Goal: Information Seeking & Learning: Learn about a topic

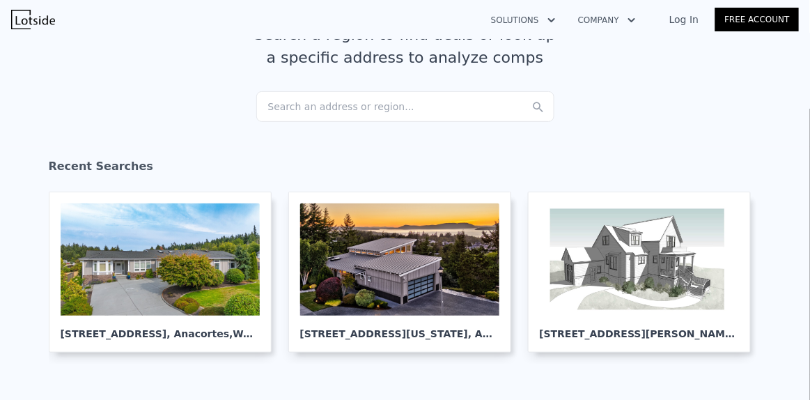
scroll to position [104, 0]
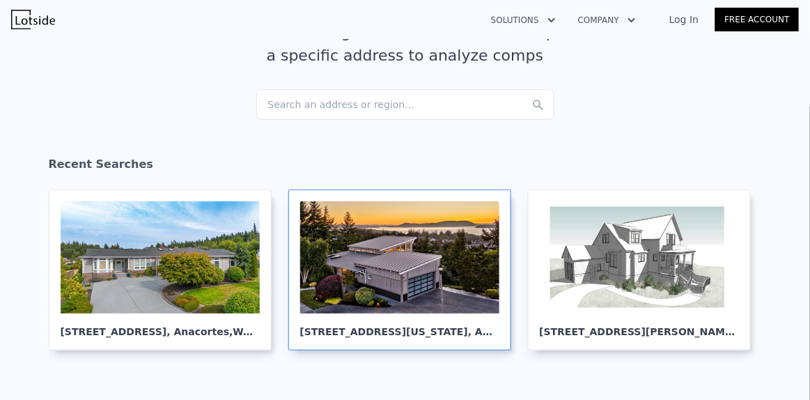
click at [358, 266] on div at bounding box center [399, 257] width 199 height 112
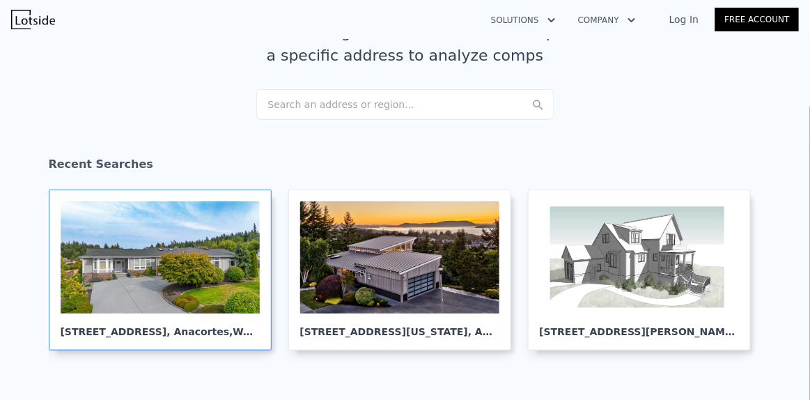
click at [139, 275] on div at bounding box center [160, 257] width 199 height 112
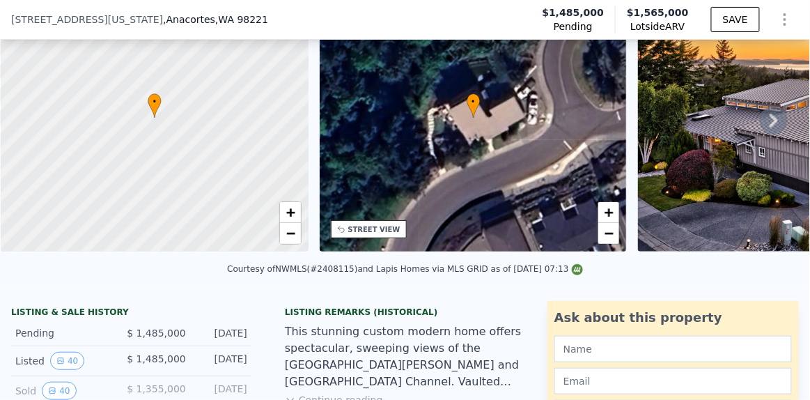
scroll to position [139, 0]
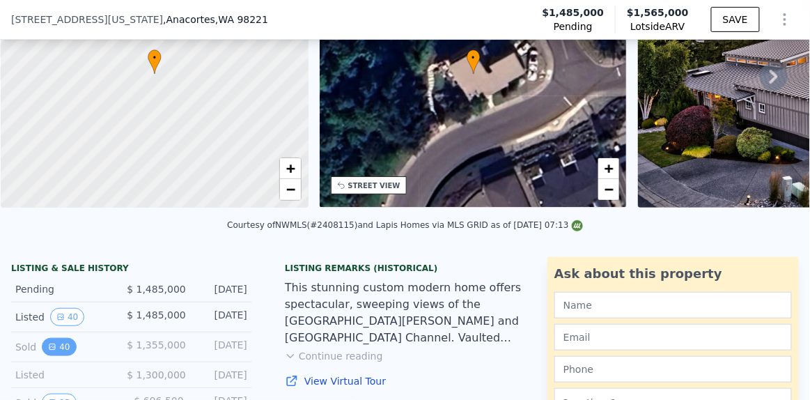
click at [61, 347] on button "40" at bounding box center [59, 347] width 34 height 18
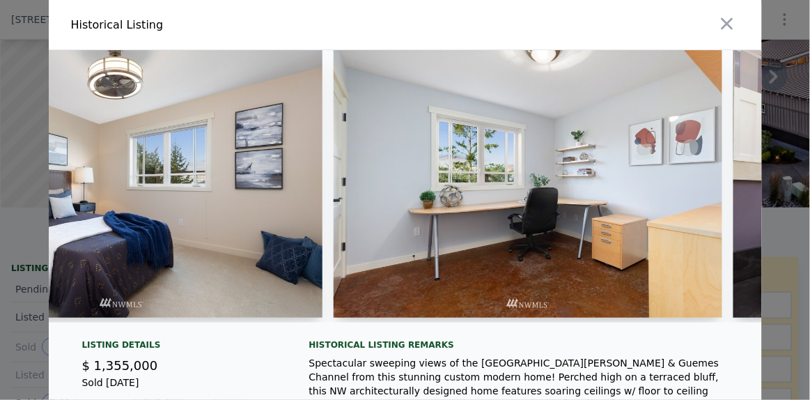
scroll to position [0, 10902]
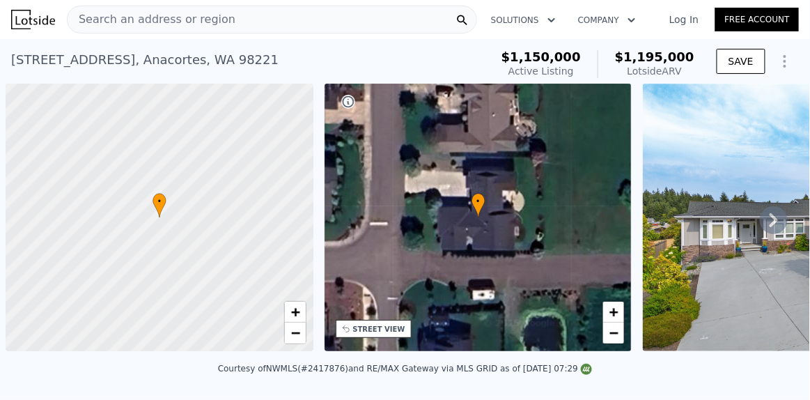
scroll to position [0, 5]
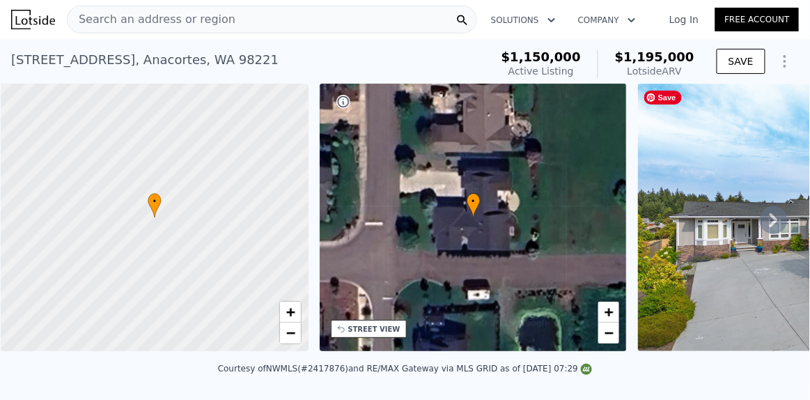
click at [722, 249] on img at bounding box center [816, 217] width 357 height 267
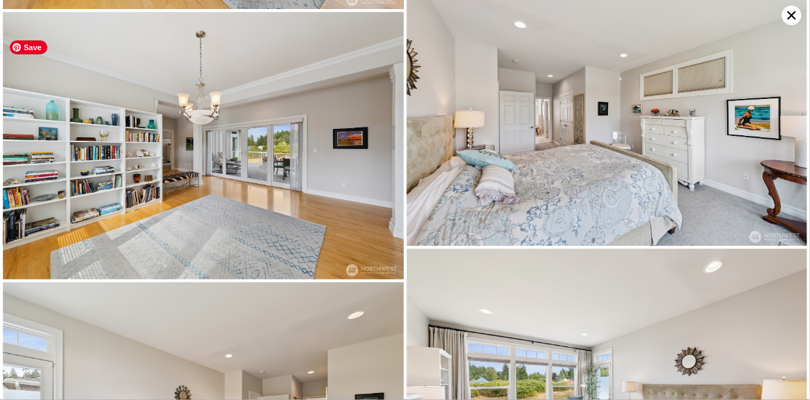
scroll to position [1901, 0]
